Goal: Find specific page/section: Find specific page/section

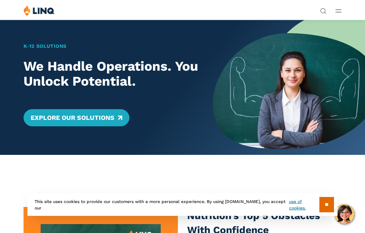
click at [338, 11] on icon "Open Main Menu" at bounding box center [339, 10] width 6 height 3
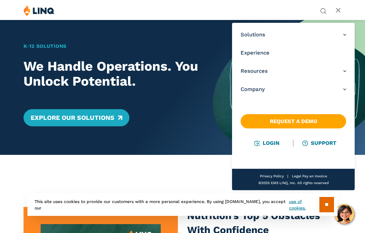
click at [266, 144] on link "Login" at bounding box center [267, 143] width 25 height 6
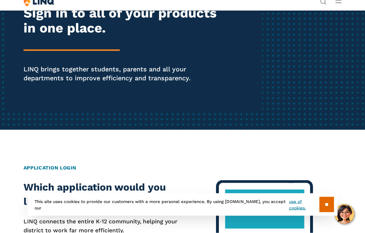
scroll to position [72, 0]
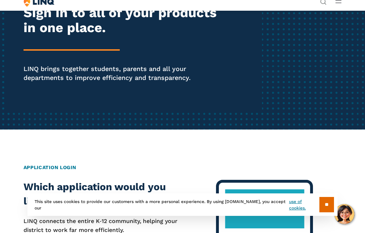
click at [324, 212] on input "**" at bounding box center [327, 204] width 15 height 15
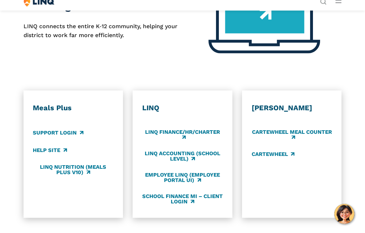
scroll to position [267, 0]
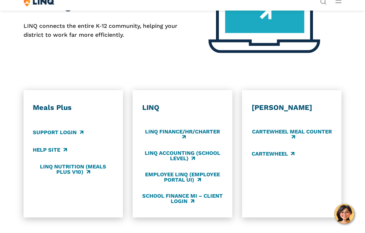
click at [49, 134] on link "Support Login" at bounding box center [58, 132] width 50 height 8
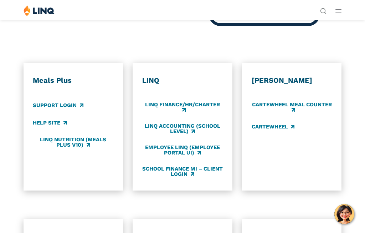
scroll to position [294, 0]
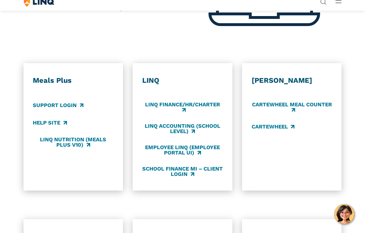
click at [195, 126] on link "LINQ Accounting (school level)" at bounding box center [182, 129] width 81 height 12
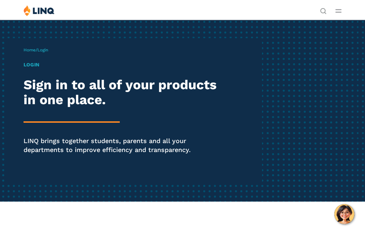
click at [47, 50] on span "Login" at bounding box center [42, 49] width 11 height 5
click at [42, 47] on p "Home / Login" at bounding box center [36, 50] width 25 height 6
click at [35, 67] on h1 "Login" at bounding box center [124, 64] width 201 height 7
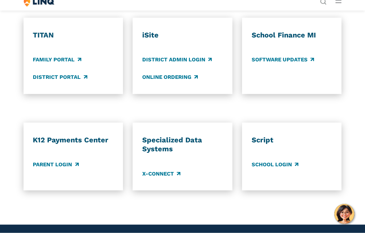
scroll to position [496, 0]
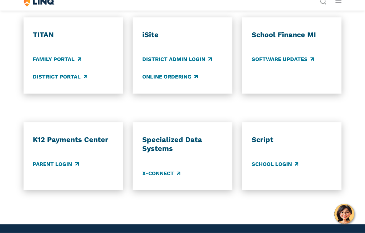
click at [44, 49] on div "TITAN Family Portal District Portal" at bounding box center [73, 55] width 81 height 51
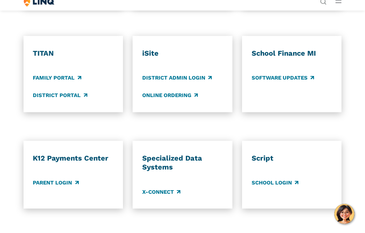
scroll to position [479, 0]
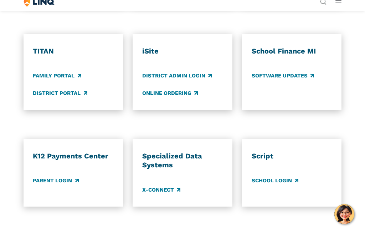
click at [61, 177] on link "Parent Login" at bounding box center [56, 181] width 46 height 8
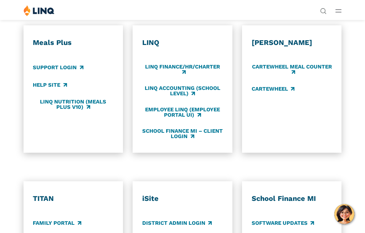
scroll to position [332, 0]
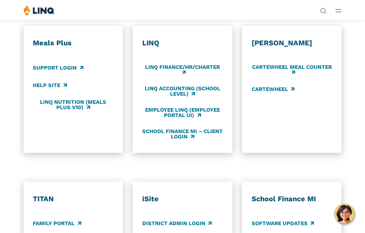
click at [52, 64] on link "Support Login" at bounding box center [58, 68] width 50 height 8
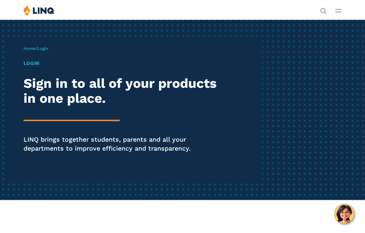
scroll to position [0, 0]
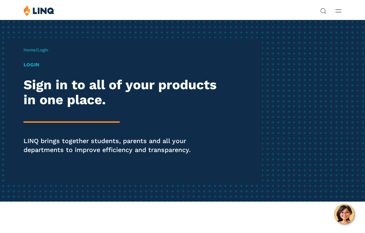
click at [36, 10] on img at bounding box center [39, 10] width 31 height 11
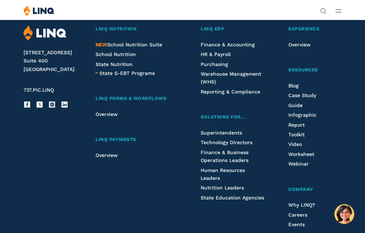
scroll to position [1767, 0]
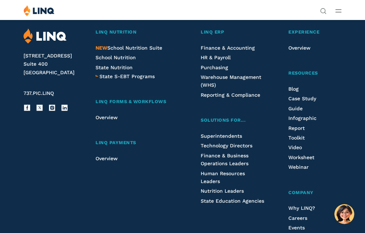
click at [237, 45] on span "Finance & Accounting" at bounding box center [228, 48] width 54 height 6
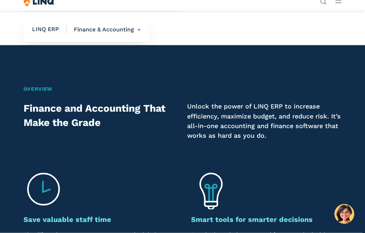
scroll to position [345, 0]
